Goal: Task Accomplishment & Management: Manage account settings

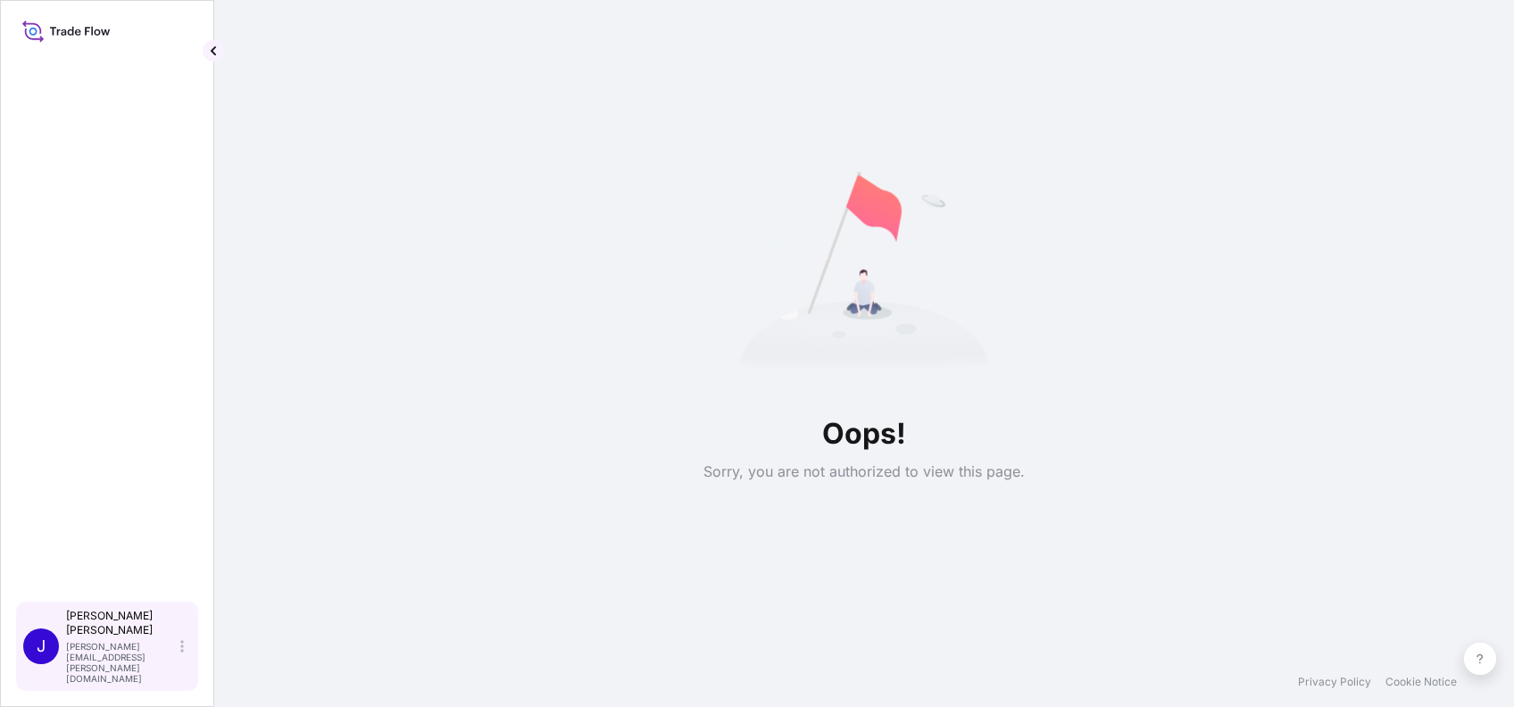
click at [188, 664] on div "J [PERSON_NAME] [PERSON_NAME][EMAIL_ADDRESS][PERSON_NAME][DOMAIN_NAME]" at bounding box center [107, 646] width 168 height 75
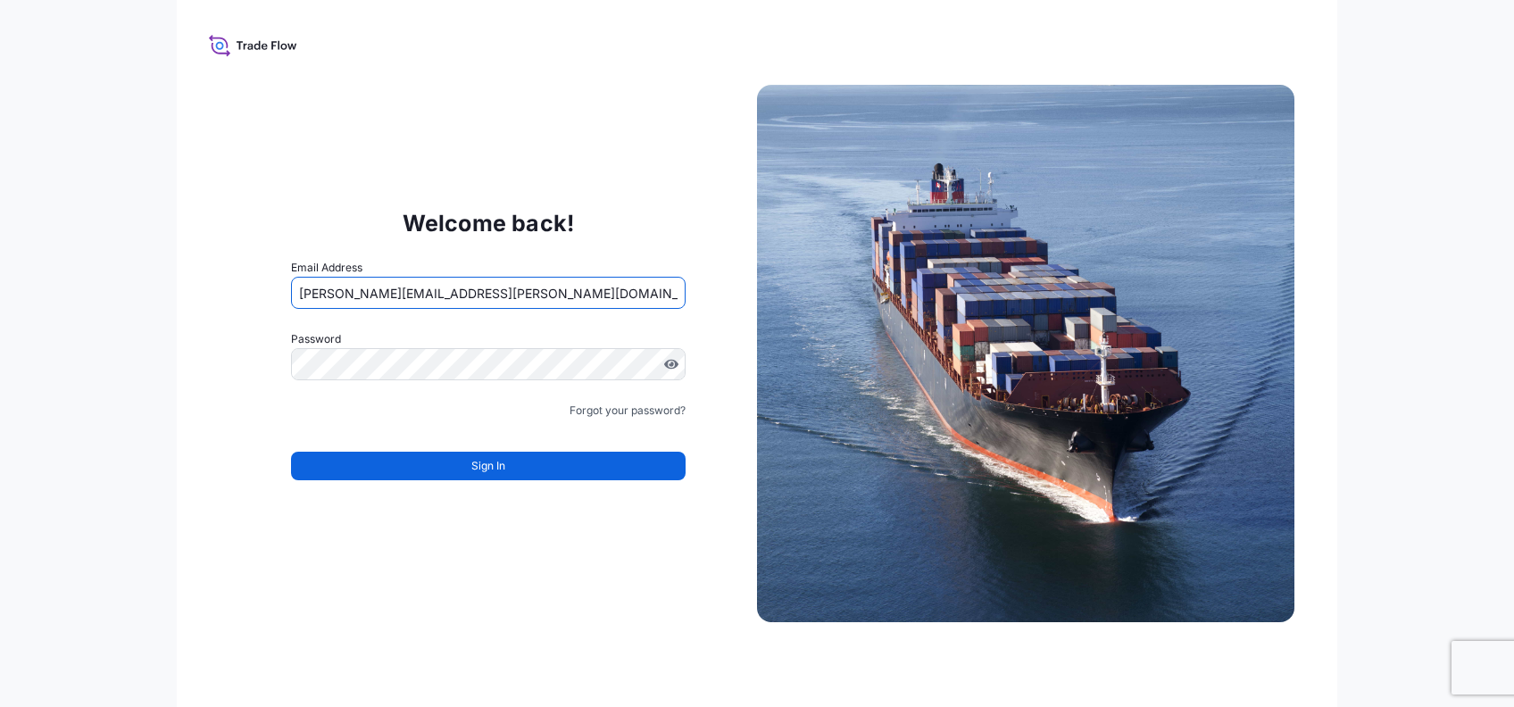
click at [398, 287] on input "[PERSON_NAME][EMAIL_ADDRESS][PERSON_NAME][DOMAIN_NAME]" at bounding box center [488, 293] width 395 height 32
type input "[PERSON_NAME][EMAIL_ADDRESS][PERSON_NAME][DOMAIN_NAME]"
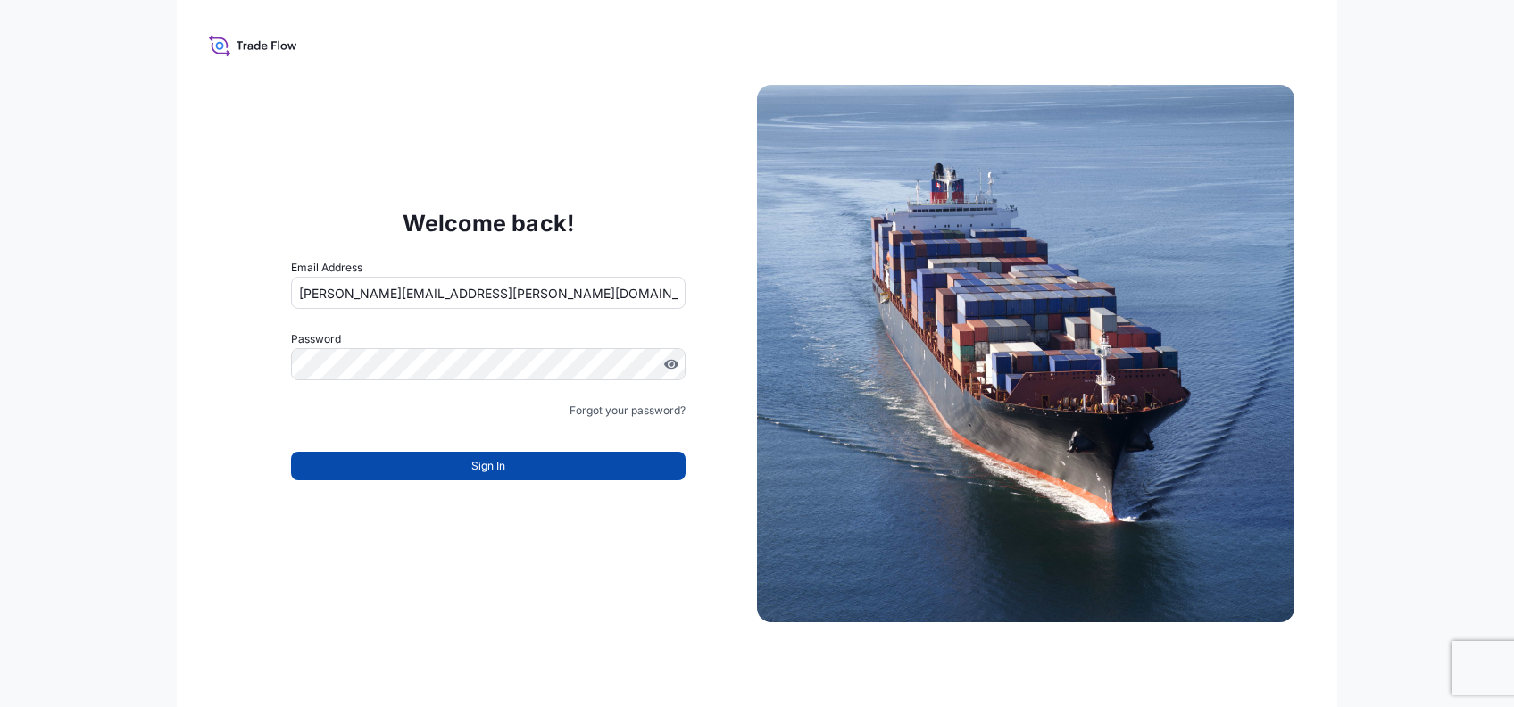
click at [478, 458] on button "Sign In" at bounding box center [488, 466] width 395 height 29
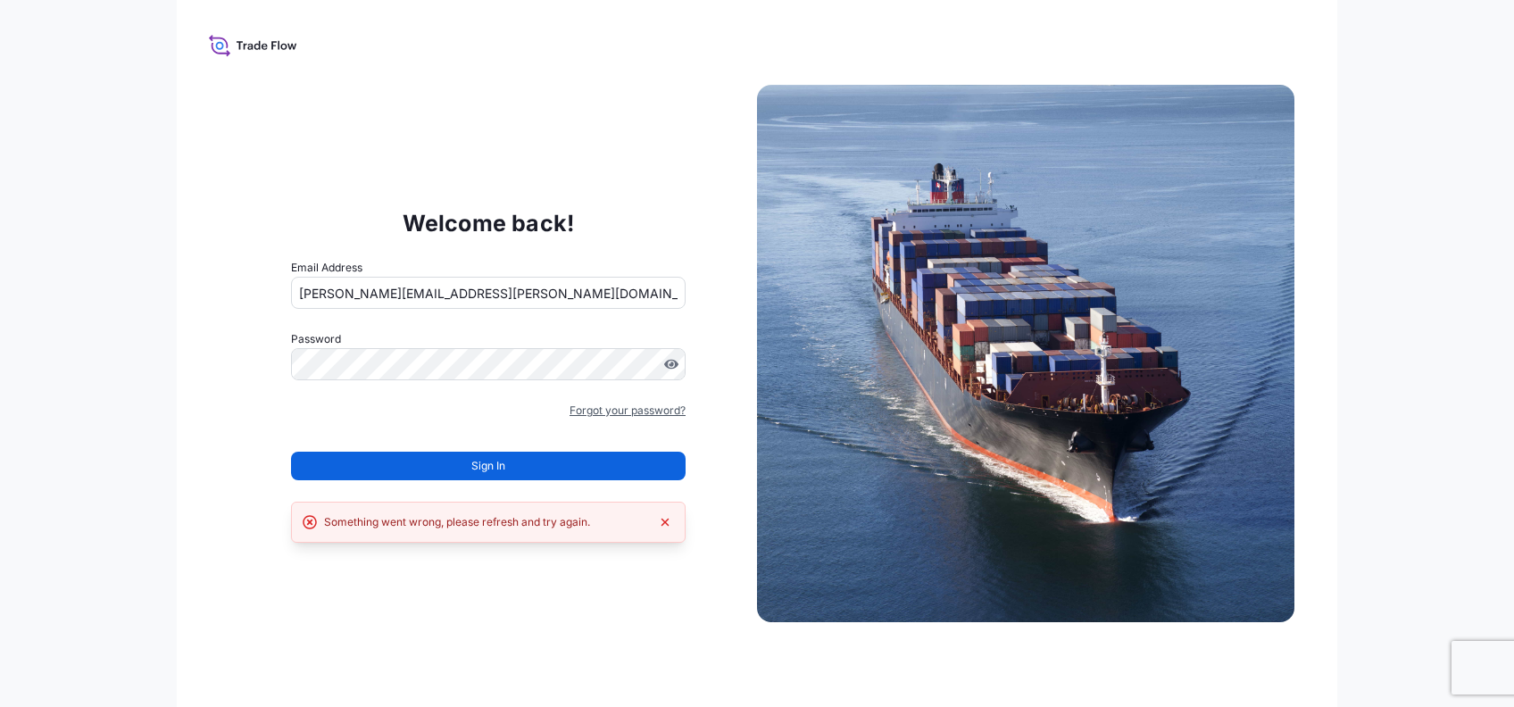
click at [621, 414] on link "Forgot your password?" at bounding box center [628, 411] width 116 height 18
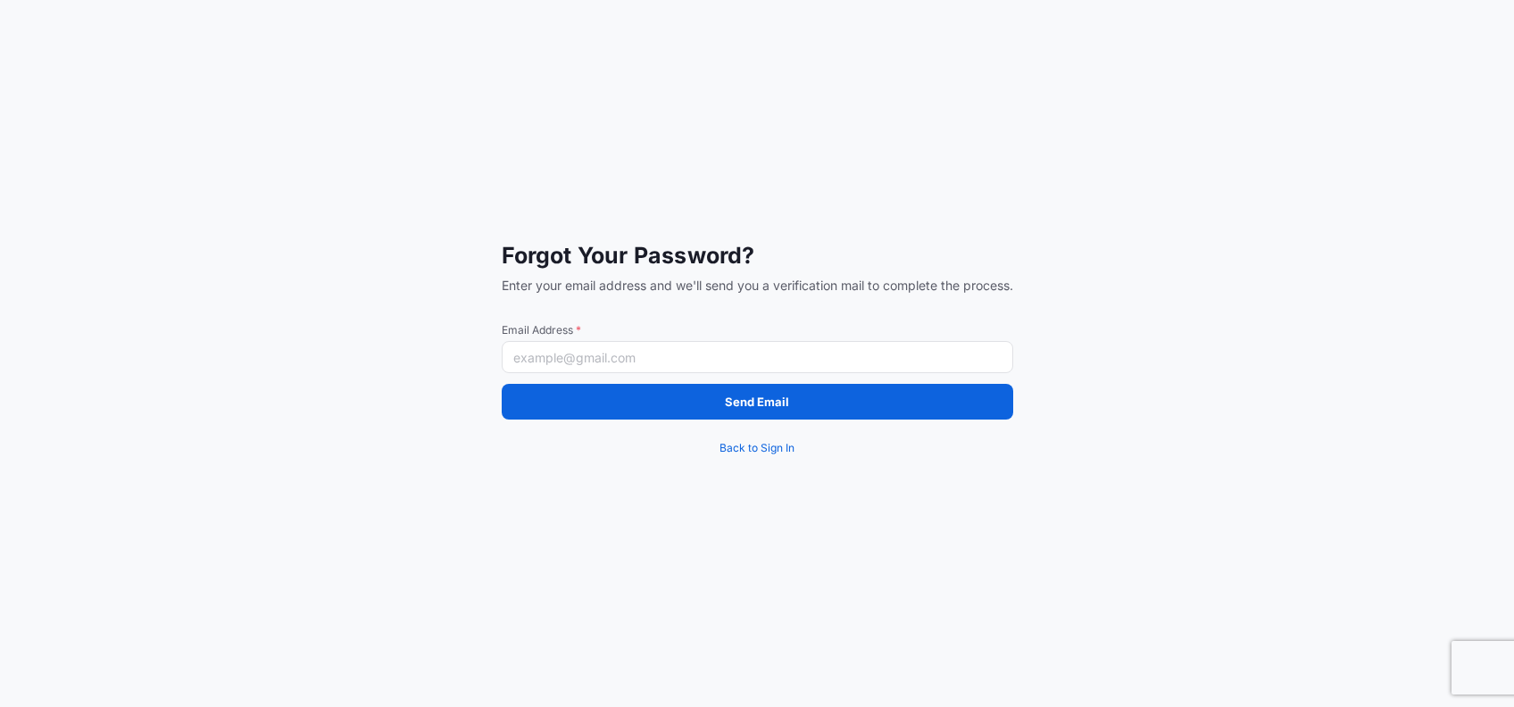
click at [580, 358] on input "Email Address *" at bounding box center [758, 357] width 512 height 32
paste input "[URL][DOMAIN_NAME]"
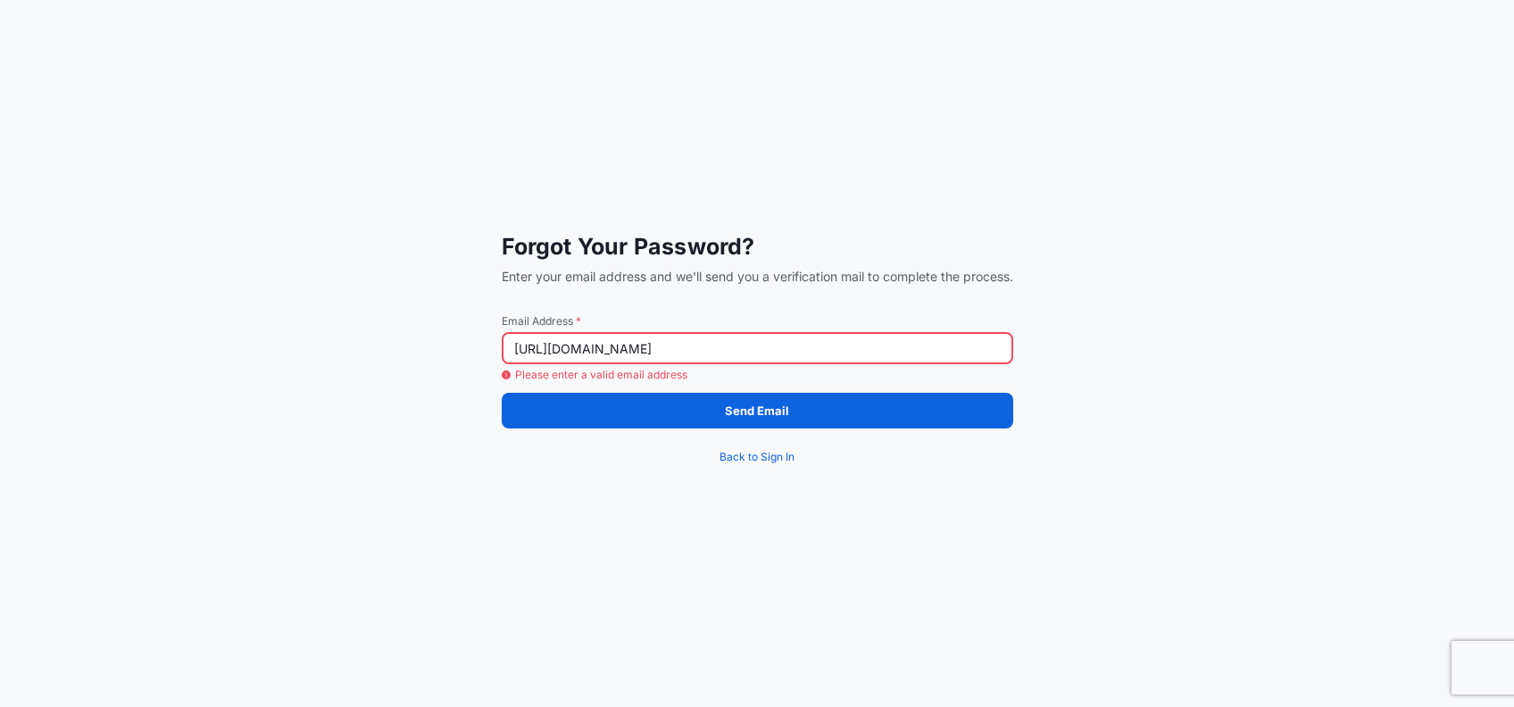
click at [620, 357] on input "[URL][DOMAIN_NAME]" at bounding box center [758, 348] width 512 height 32
click at [858, 345] on input "[URL][DOMAIN_NAME]" at bounding box center [758, 348] width 512 height 32
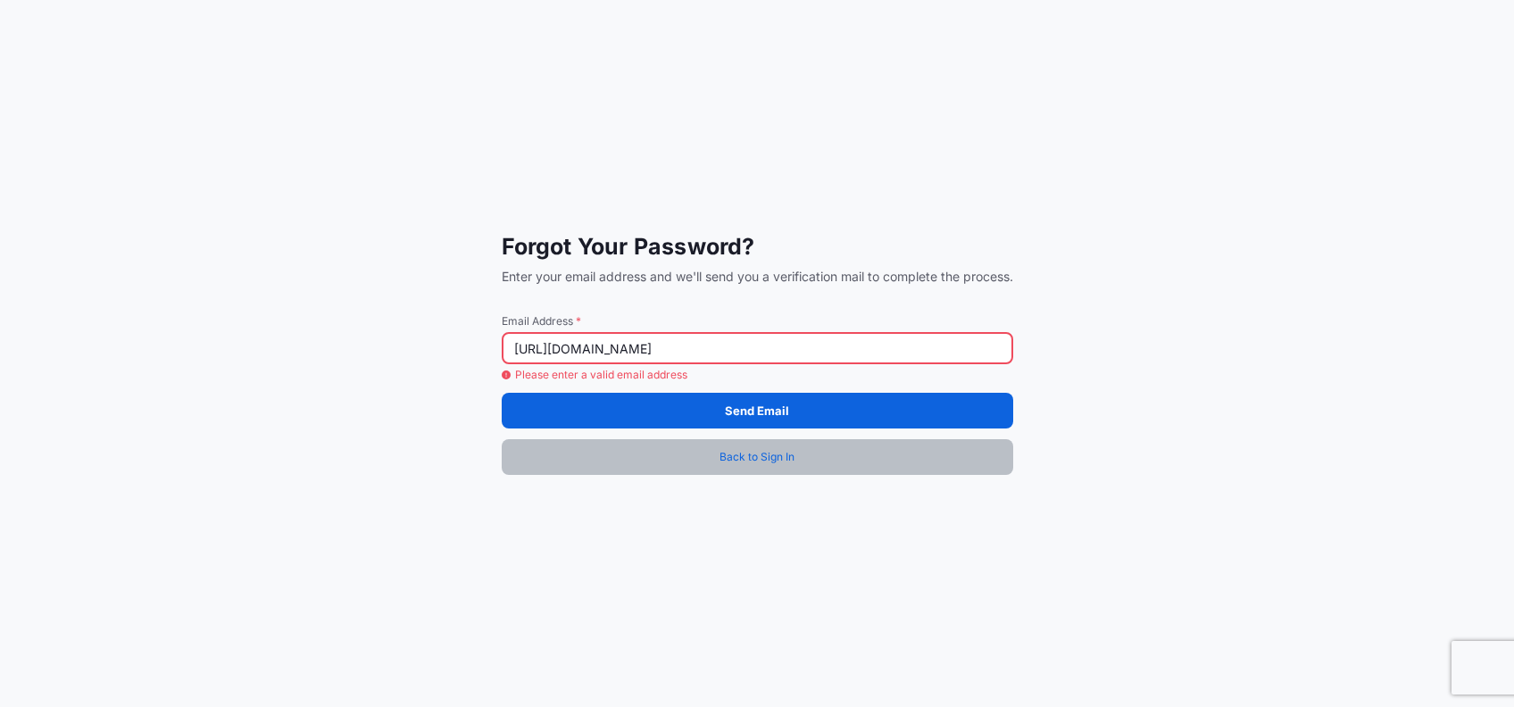
type input "[URL][DOMAIN_NAME]"
click at [779, 455] on span "Back to Sign In" at bounding box center [757, 457] width 75 height 18
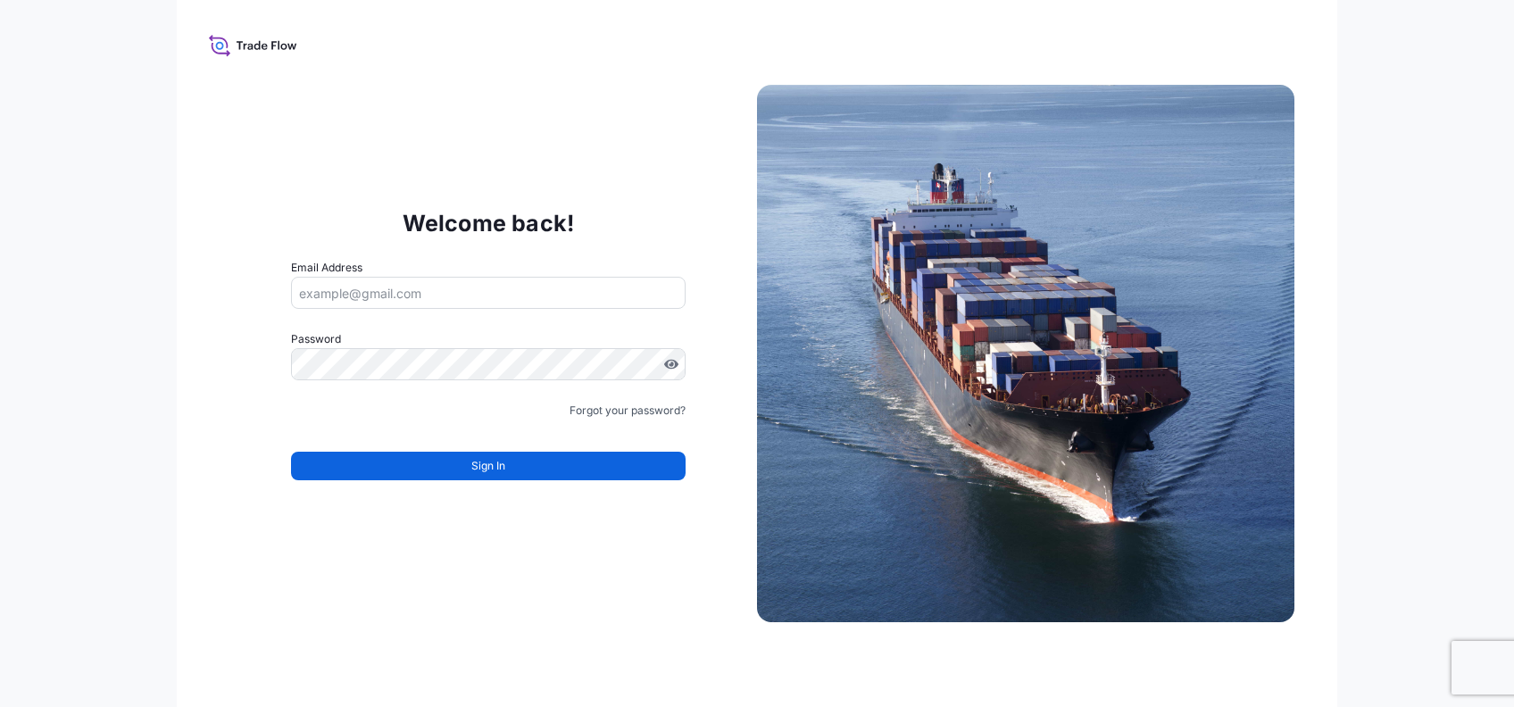
type input "[PERSON_NAME][EMAIL_ADDRESS][PERSON_NAME][DOMAIN_NAME]"
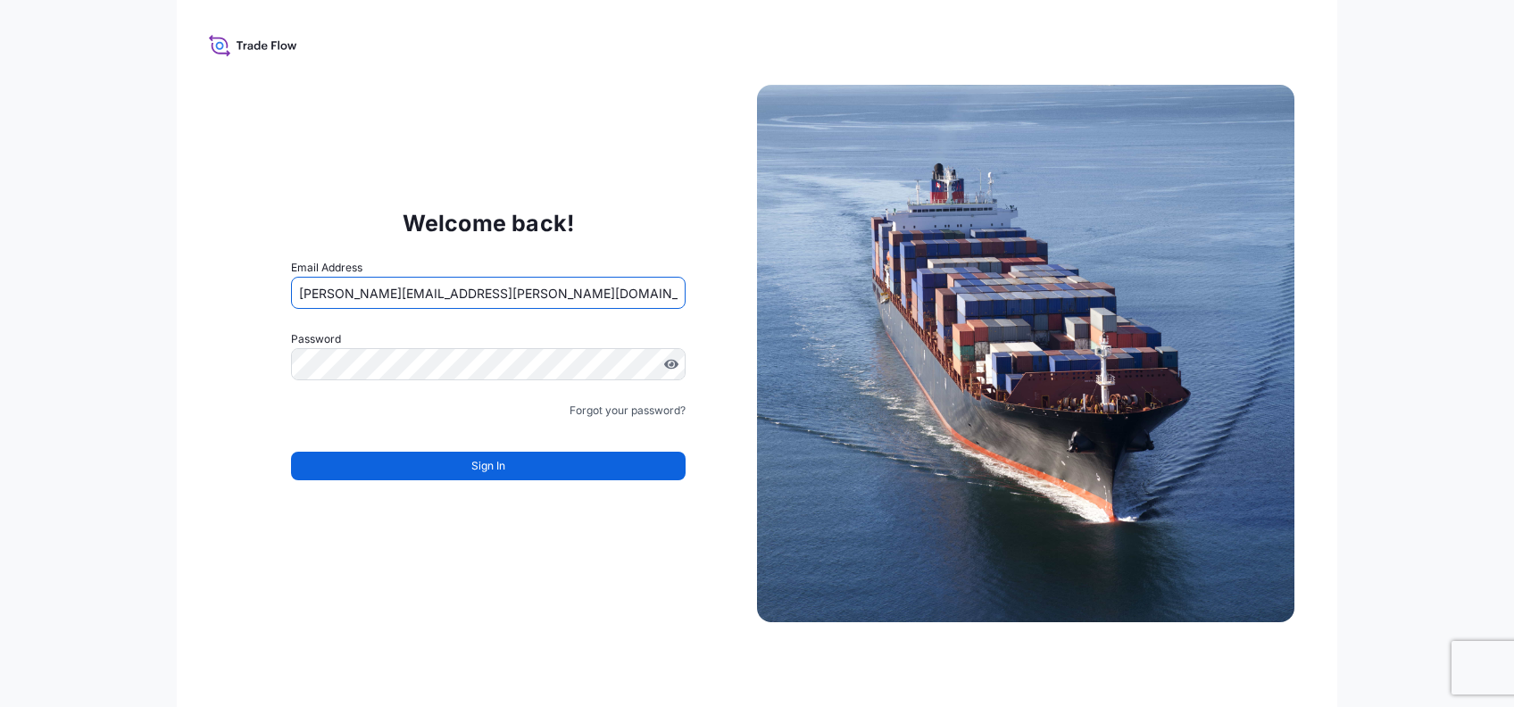
drag, startPoint x: 535, startPoint y: 284, endPoint x: 213, endPoint y: 229, distance: 326.1
click at [213, 229] on div "Welcome back! Email Address [PERSON_NAME][EMAIL_ADDRESS][PERSON_NAME][DOMAIN_NA…" at bounding box center [757, 353] width 1161 height 707
click at [142, 459] on div "Welcome back! Email Address [PERSON_NAME][EMAIL_ADDRESS][PERSON_NAME][DOMAIN_NA…" at bounding box center [757, 353] width 1514 height 707
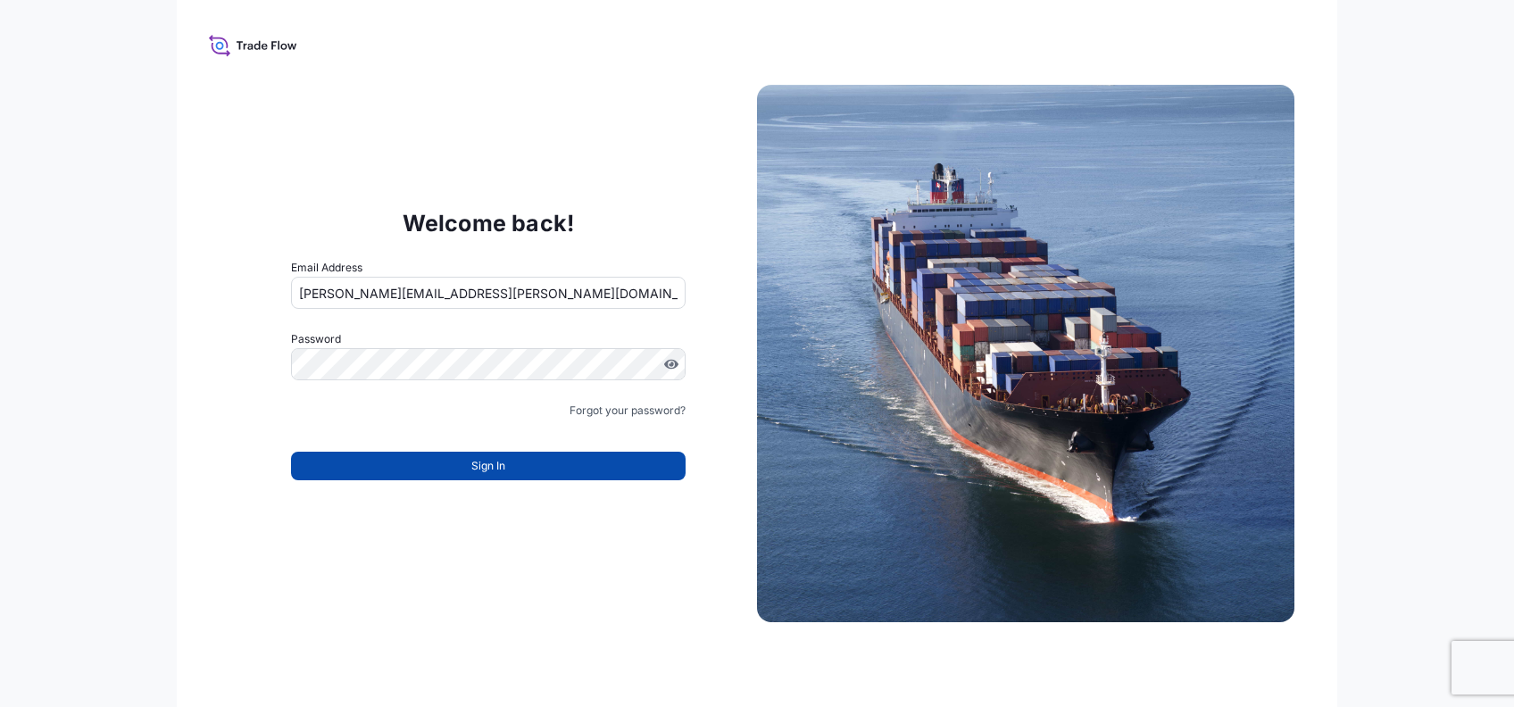
click at [453, 468] on button "Sign In" at bounding box center [488, 466] width 395 height 29
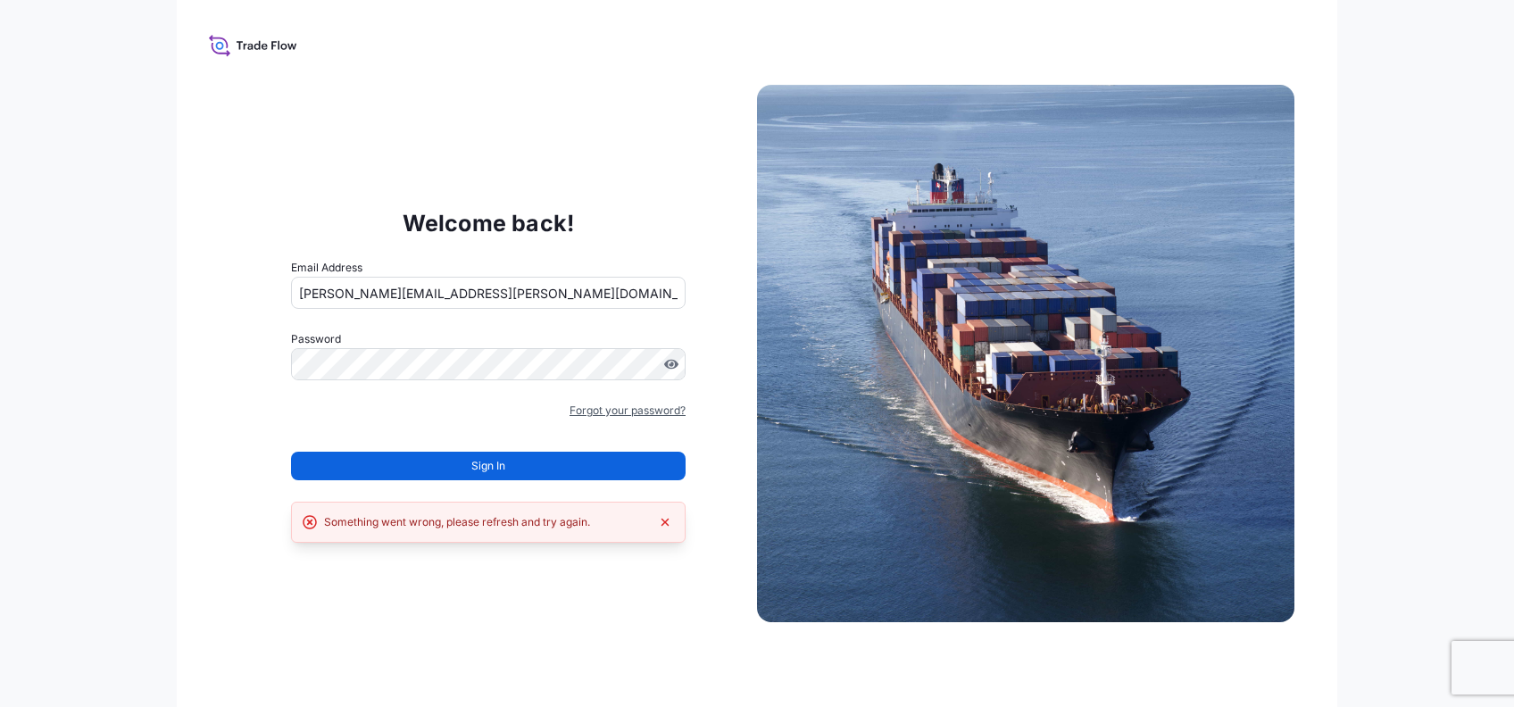
click at [628, 413] on link "Forgot your password?" at bounding box center [628, 411] width 116 height 18
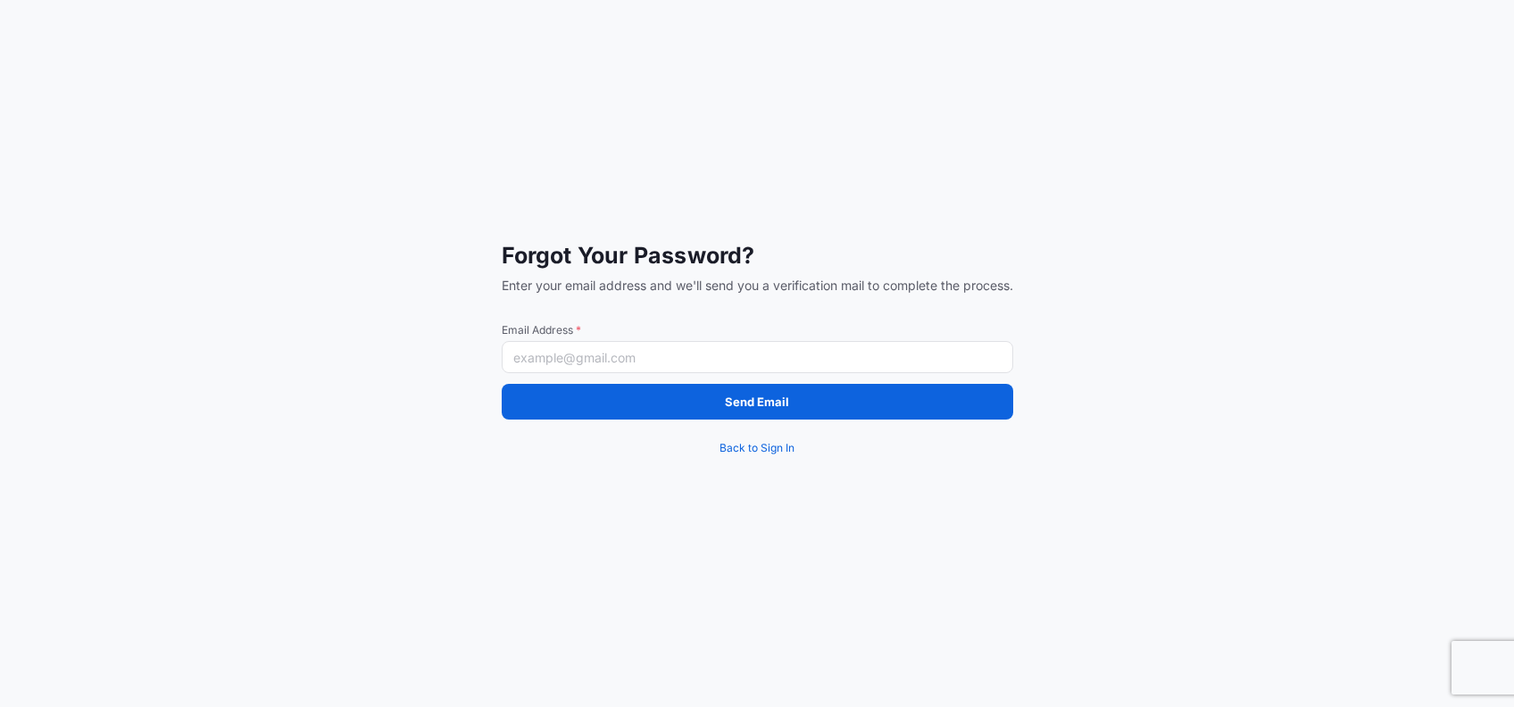
drag, startPoint x: 554, startPoint y: 349, endPoint x: 563, endPoint y: 354, distance: 10.4
click at [557, 349] on input "Email Address *" at bounding box center [758, 357] width 512 height 32
paste input "[PERSON_NAME][EMAIL_ADDRESS][PERSON_NAME][DOMAIN_NAME]"
type input "[PERSON_NAME][EMAIL_ADDRESS][PERSON_NAME][DOMAIN_NAME]"
click at [400, 388] on div "Forgot Your Password? Enter your email address and we'll send you a verificatio…" at bounding box center [757, 353] width 1514 height 707
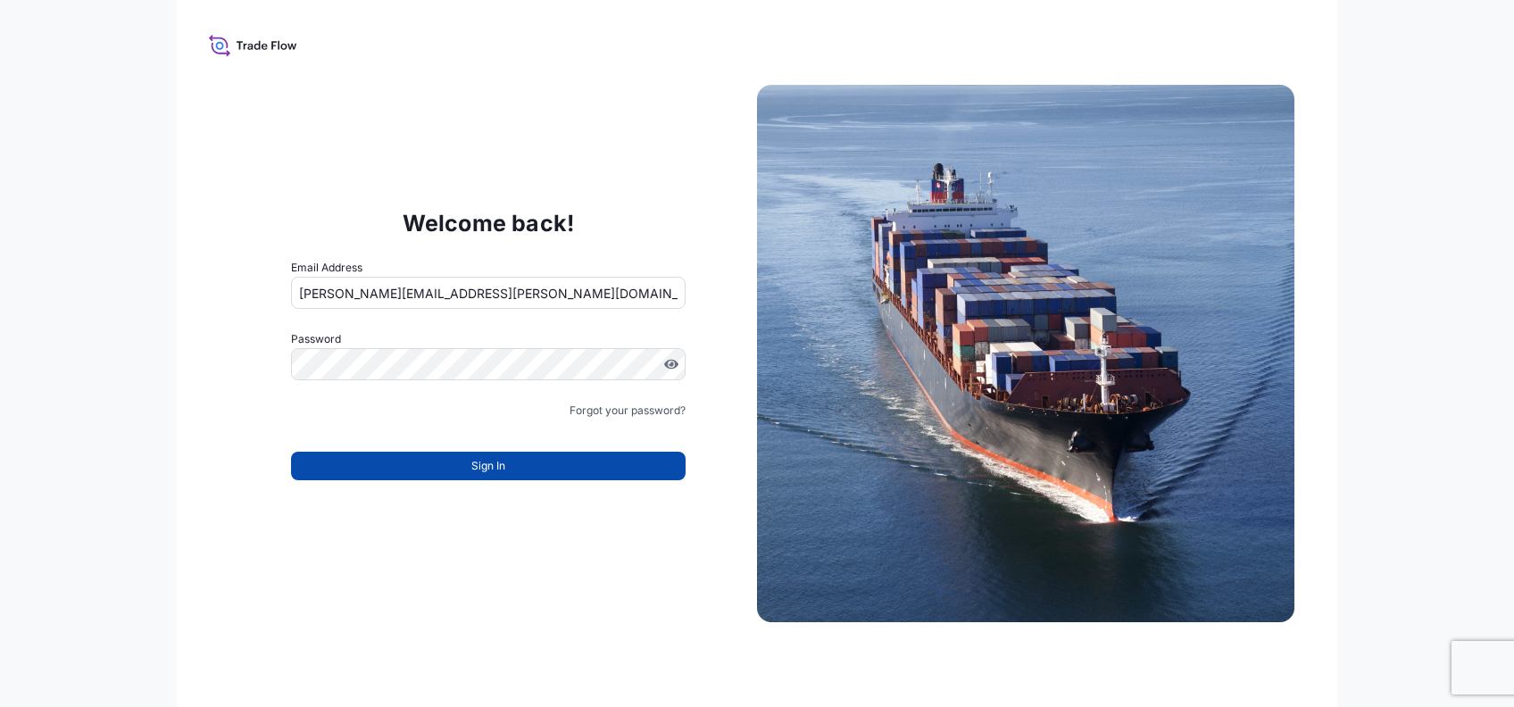
click at [494, 471] on span "Sign In" at bounding box center [488, 466] width 34 height 18
